Goal: Task Accomplishment & Management: Complete application form

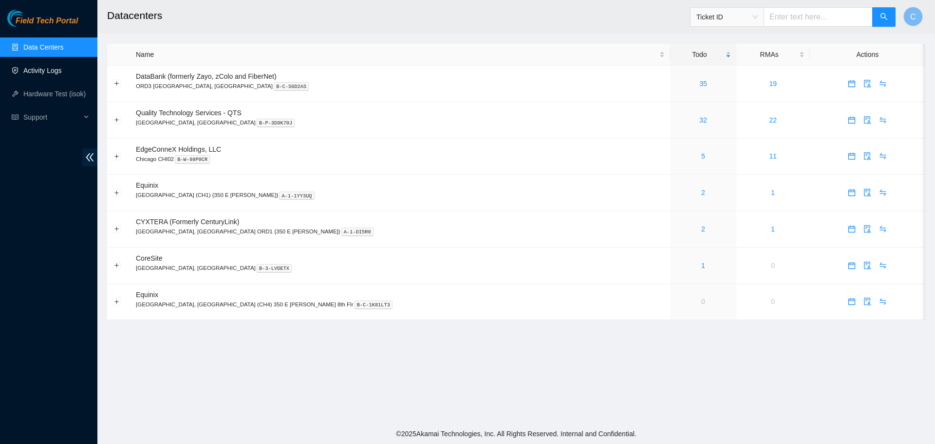
click at [39, 67] on link "Activity Logs" at bounding box center [42, 71] width 38 height 8
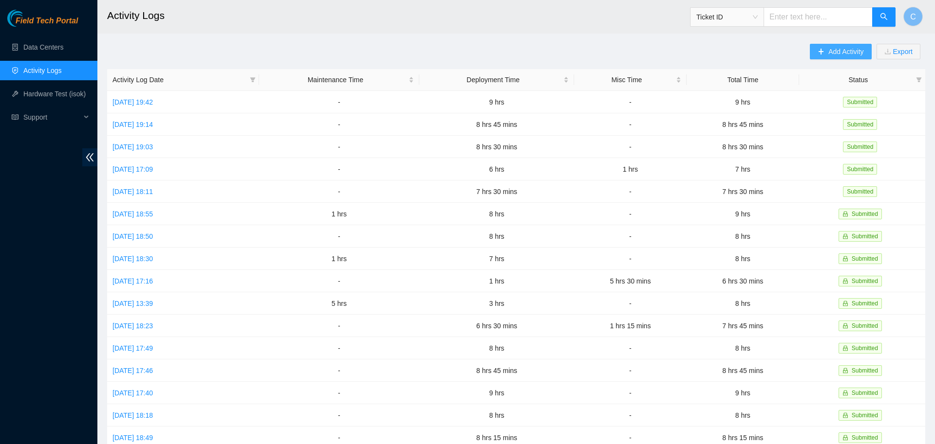
click at [835, 45] on button "Add Activity" at bounding box center [840, 52] width 61 height 16
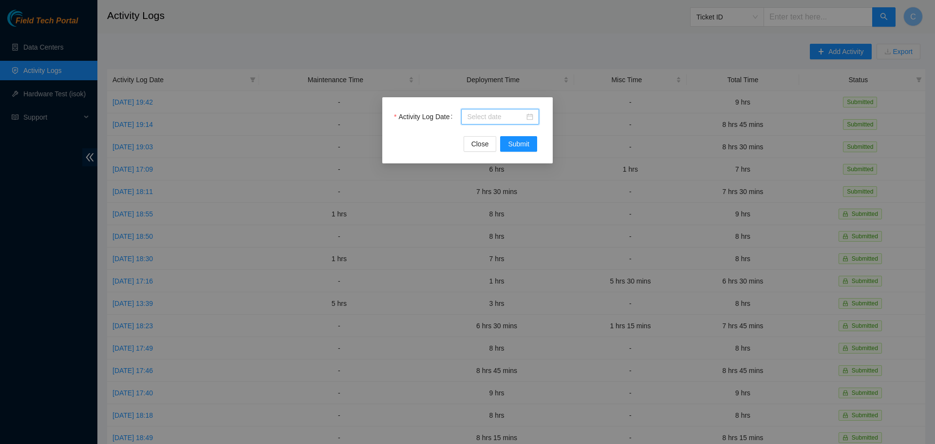
click at [498, 116] on input "Activity Log Date" at bounding box center [495, 116] width 57 height 11
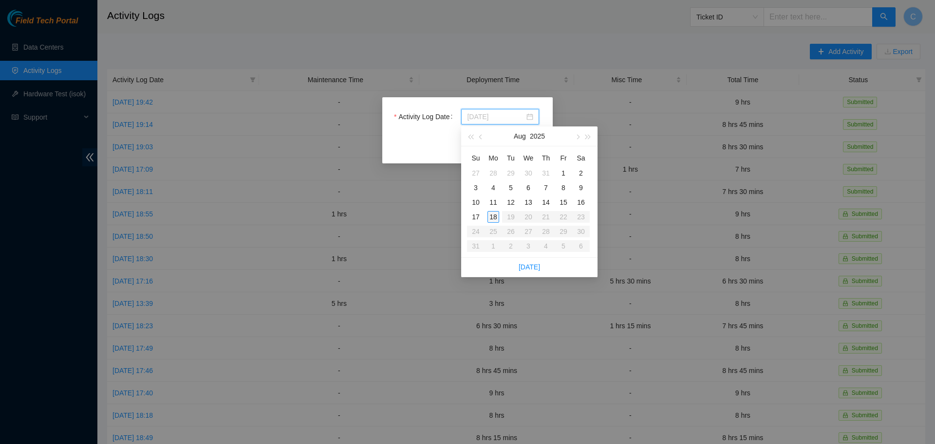
type input "[DATE]"
click at [494, 216] on div "18" at bounding box center [493, 217] width 12 height 12
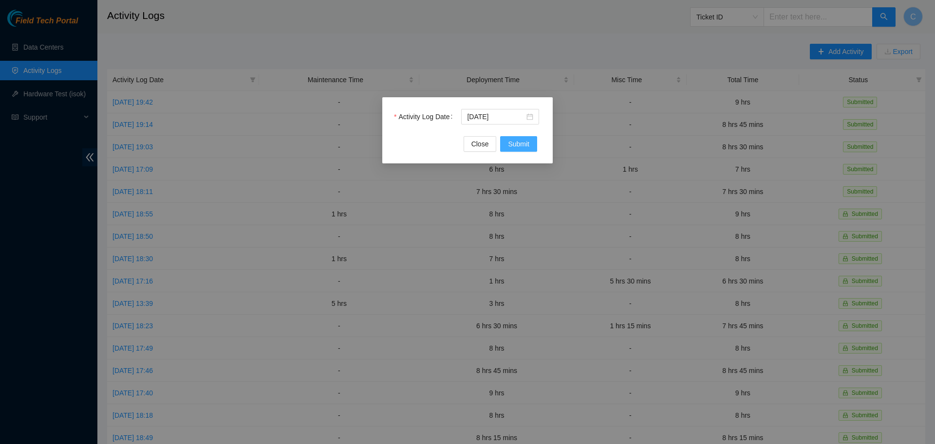
click at [518, 146] on span "Submit" at bounding box center [518, 144] width 21 height 11
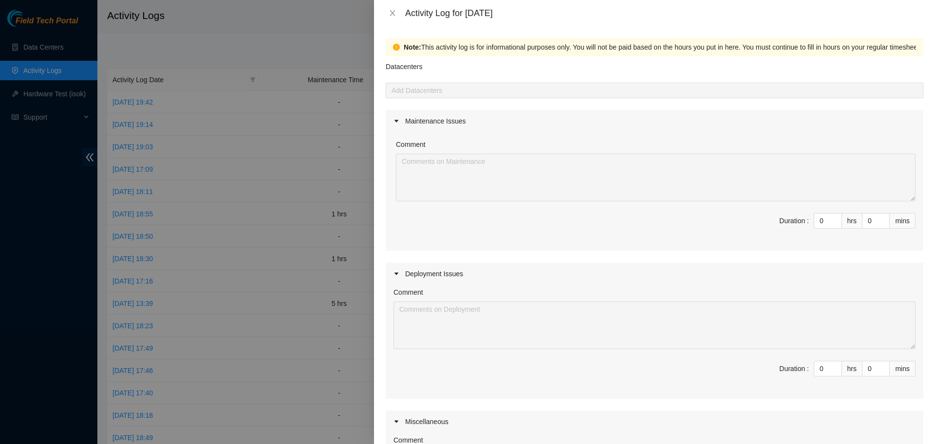
click at [577, 91] on div at bounding box center [654, 91] width 533 height 12
click at [824, 372] on input "0" at bounding box center [827, 369] width 27 height 15
click at [628, 118] on div "Maintenance Issues" at bounding box center [654, 121] width 537 height 22
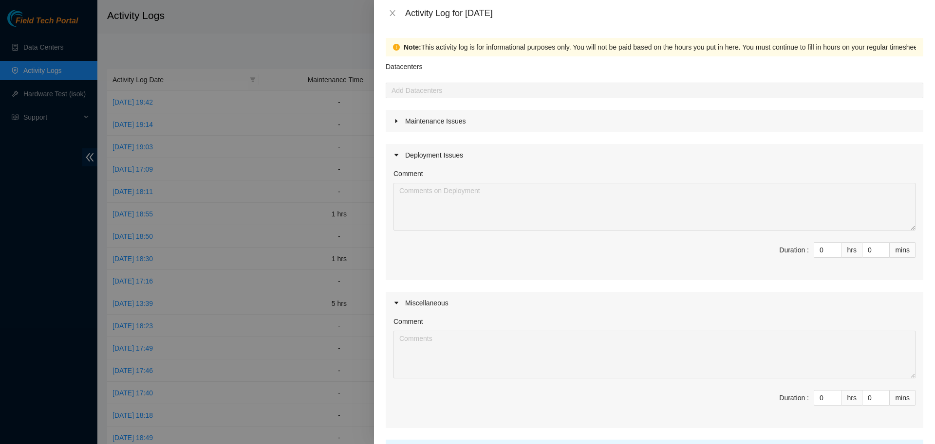
click at [628, 118] on div "Maintenance Issues" at bounding box center [654, 121] width 537 height 22
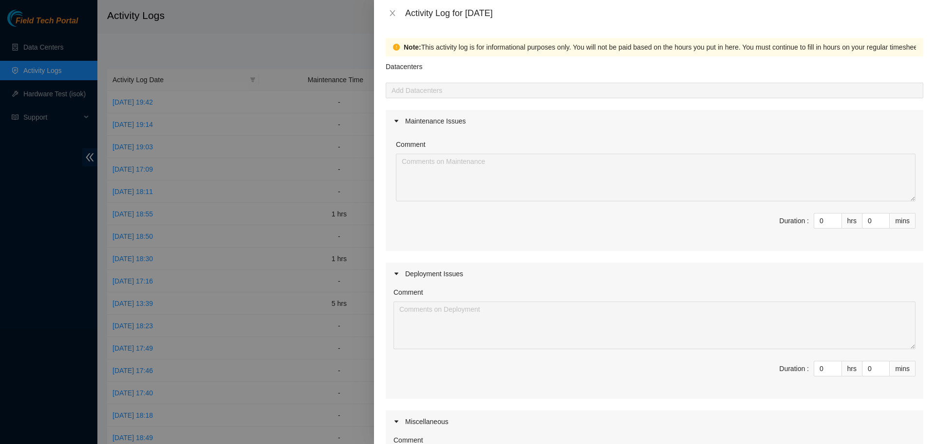
click at [651, 254] on div "Maintenance Issues Comment Duration : 0 hrs 0 mins Deployment Issues Comment Du…" at bounding box center [654, 328] width 537 height 437
click at [622, 258] on div "Maintenance Issues Comment Duration : 0 hrs 0 mins Deployment Issues Comment Du…" at bounding box center [654, 328] width 537 height 437
drag, startPoint x: 823, startPoint y: 368, endPoint x: 764, endPoint y: 359, distance: 60.0
click at [814, 362] on input "0" at bounding box center [827, 369] width 27 height 15
type input "1"
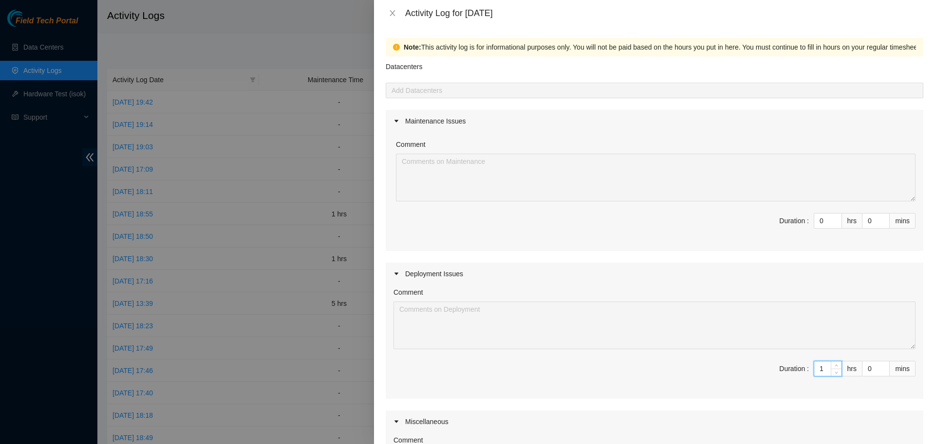
type input "1"
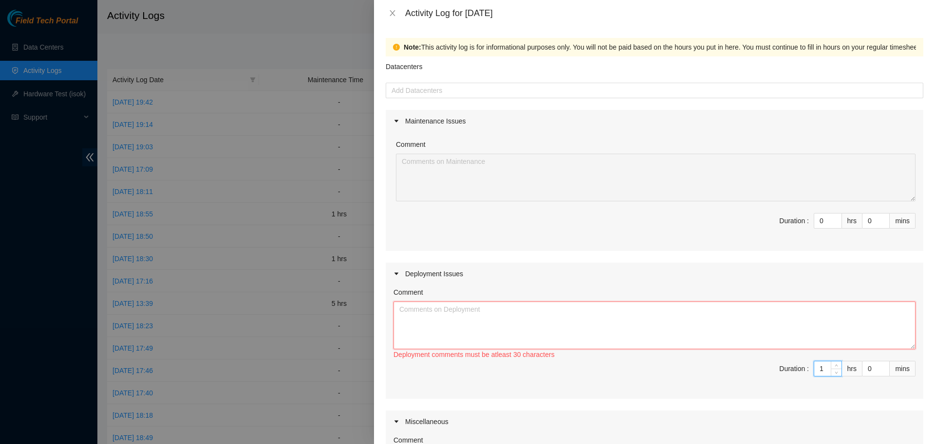
click at [495, 307] on textarea "Comment" at bounding box center [654, 326] width 522 height 48
type textarea "I"
paste textarea "IY153 DP77235 IY154 DP77233 IY155 DP77234 IY156 DP77232 IY157 DP77231 IY159 DP7…"
click at [461, 310] on textarea "IY153 DP77235 IY154 DP77233 IY155 DP77234 IY156 DP77232 IY157 DP77231 IY159 DP7…" at bounding box center [654, 326] width 522 height 48
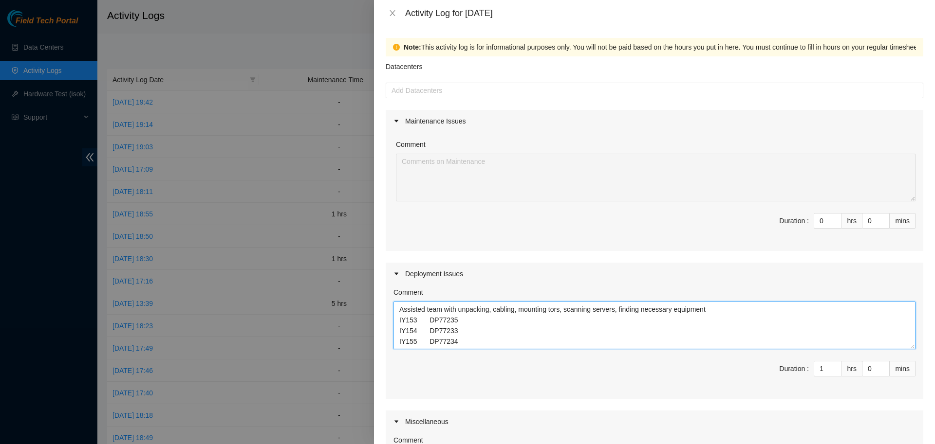
scroll to position [208, 0]
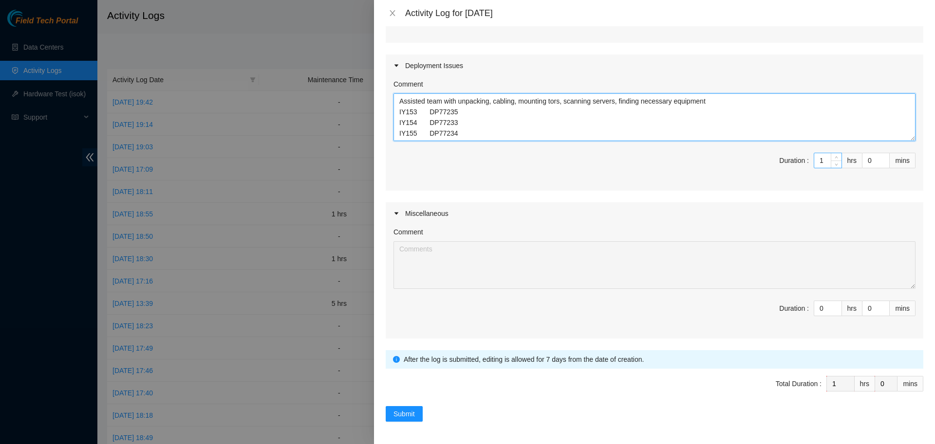
type textarea "Assisted team with unpacking, cabling, mounting tors, scanning servers, finding…"
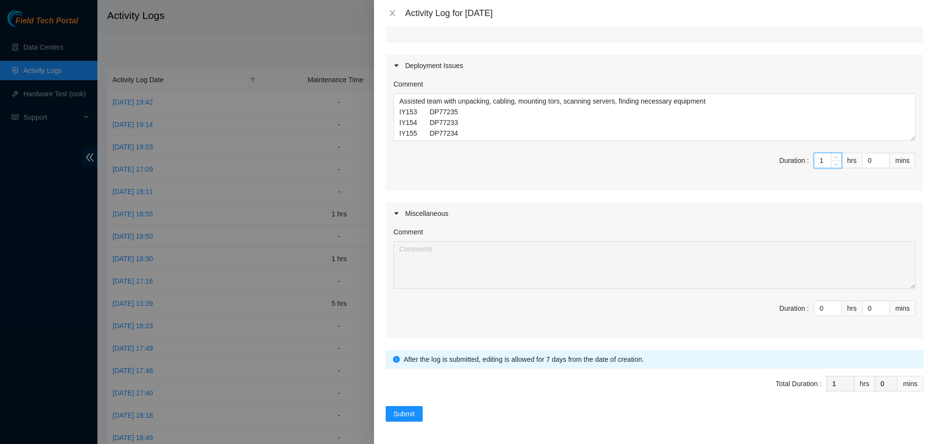
drag, startPoint x: 825, startPoint y: 157, endPoint x: 802, endPoint y: 164, distance: 23.7
click at [814, 164] on input "1" at bounding box center [827, 160] width 27 height 15
type input "2"
type input "0"
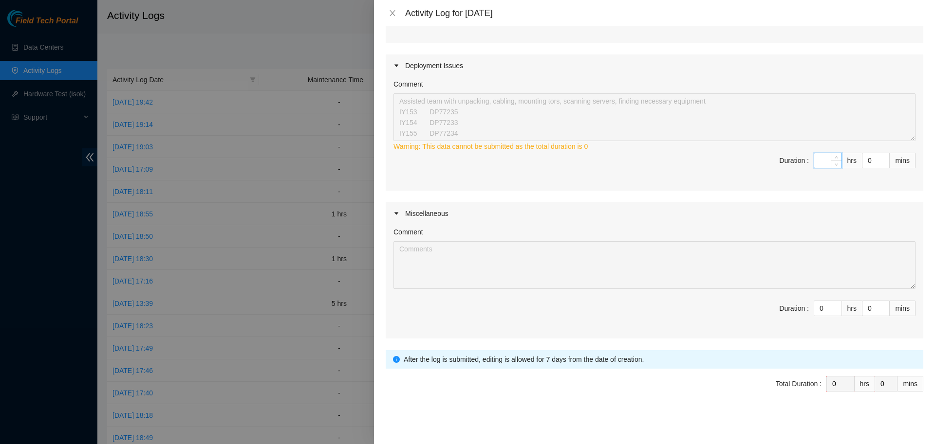
type input "8"
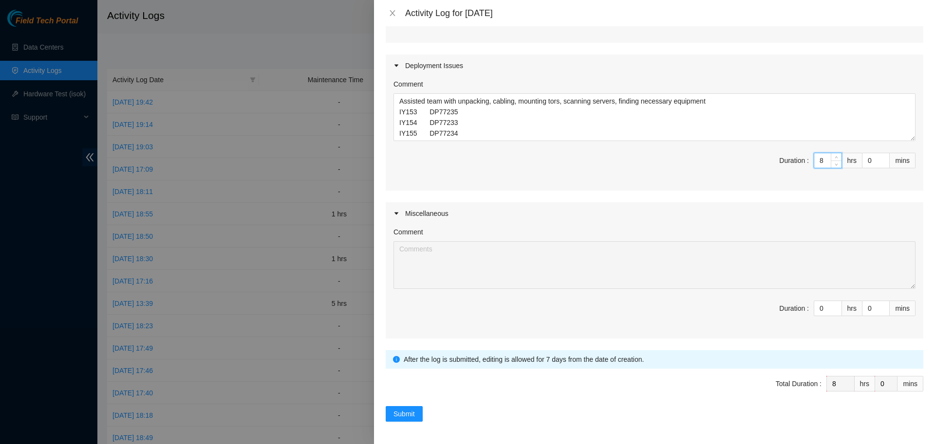
type input "8"
type input "4"
type input "45"
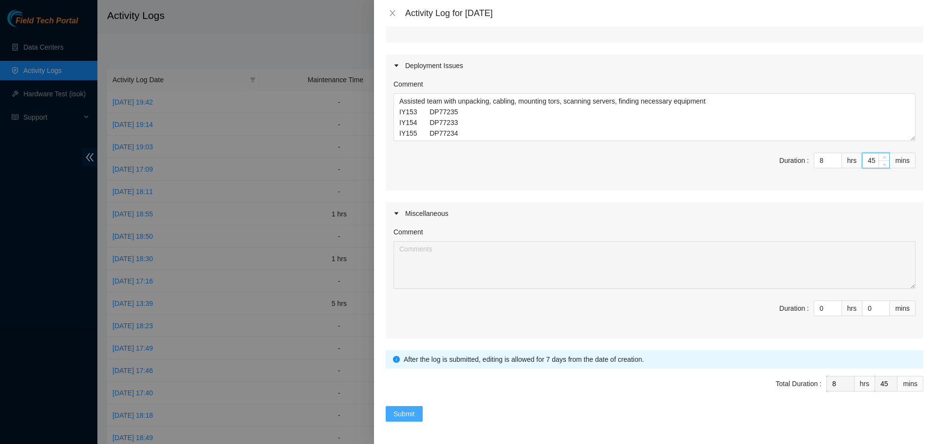
type input "45"
click at [401, 415] on span "Submit" at bounding box center [403, 414] width 21 height 11
